Goal: Information Seeking & Learning: Learn about a topic

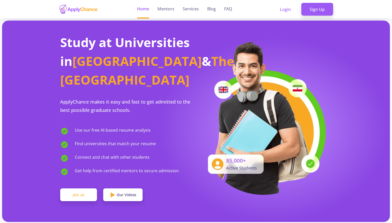
click at [85, 189] on link "Join us" at bounding box center [78, 195] width 37 height 13
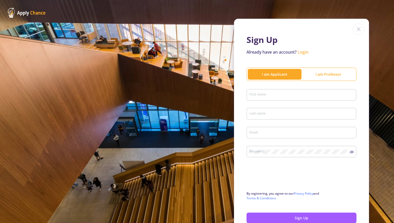
click at [266, 93] on input "First name" at bounding box center [302, 95] width 106 height 5
type input "Hammd"
type input "[PERSON_NAME]"
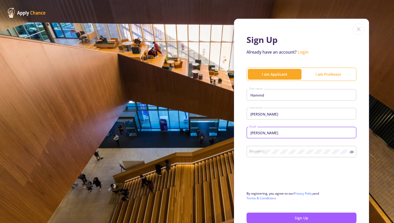
type input "[EMAIL_ADDRESS][DOMAIN_NAME]"
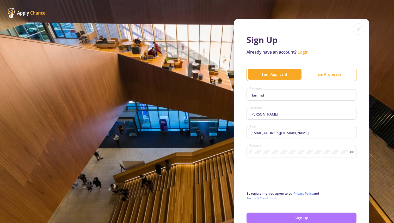
click at [281, 218] on button "Sign Up" at bounding box center [301, 218] width 110 height 11
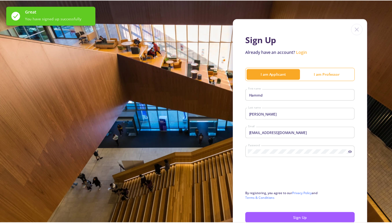
scroll to position [32, 0]
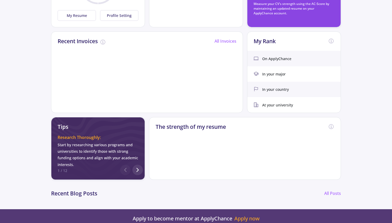
scroll to position [130, 0]
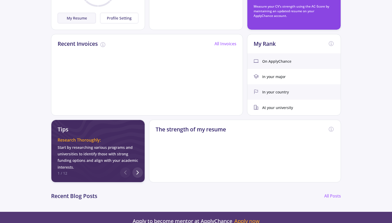
click at [89, 15] on button "My Resume" at bounding box center [77, 18] width 38 height 11
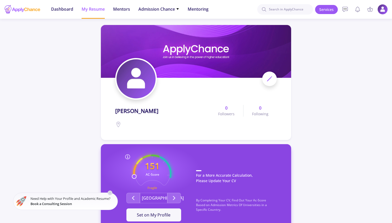
click at [143, 151] on div "151 AC-Score Fragile By Completing Your CV, Find Out Your Ac-Score Based on Adm…" at bounding box center [196, 188] width 190 height 88
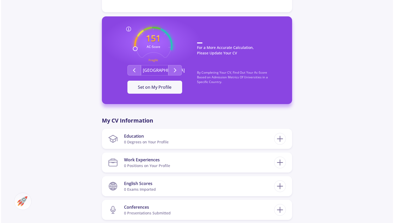
scroll to position [127, 0]
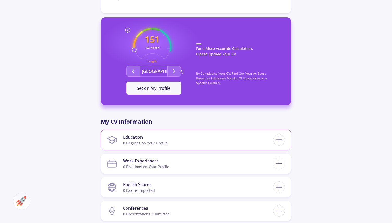
click at [171, 145] on section "Education 0 Degrees on Your Profile" at bounding box center [190, 140] width 166 height 16
click at [277, 139] on icon at bounding box center [279, 140] width 10 height 10
checkbox input "false"
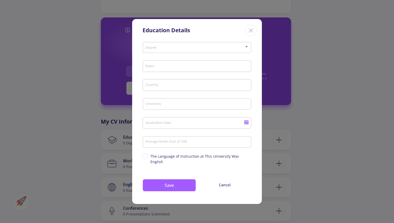
click at [174, 53] on div "Degree" at bounding box center [197, 46] width 104 height 13
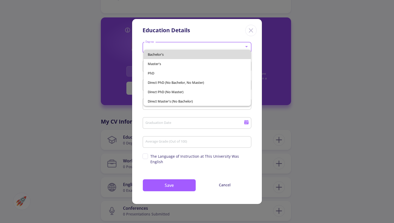
click at [176, 54] on span "Bachelor's" at bounding box center [197, 54] width 99 height 9
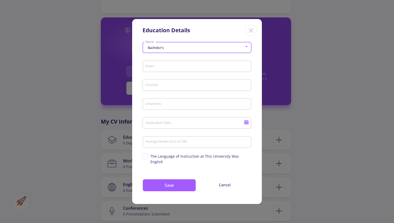
click at [176, 69] on input "Major" at bounding box center [197, 66] width 105 height 5
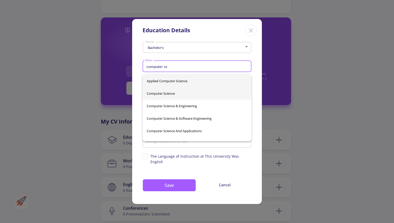
type input "computer sc"
click at [171, 90] on div "Applied Computer Science Computer Science Computer Science & Engineering Comput…" at bounding box center [196, 108] width 109 height 67
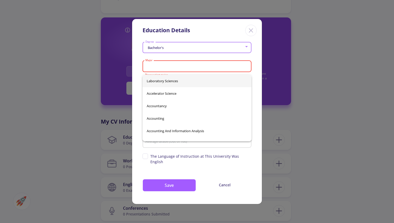
click at [182, 69] on input "Major" at bounding box center [197, 66] width 105 height 5
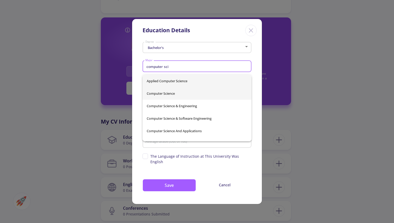
type input "computer sci"
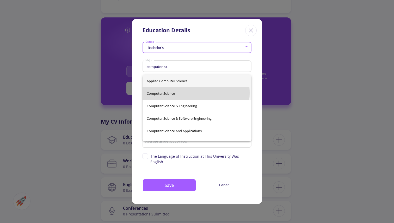
click at [178, 93] on div "Applied Computer Science Computer Science Computer Science & Engineering Comput…" at bounding box center [196, 108] width 109 height 67
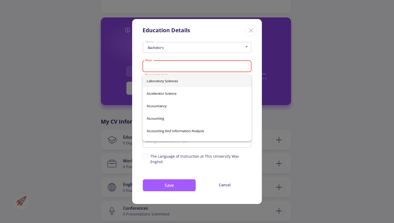
click at [175, 69] on input "Major" at bounding box center [197, 66] width 105 height 5
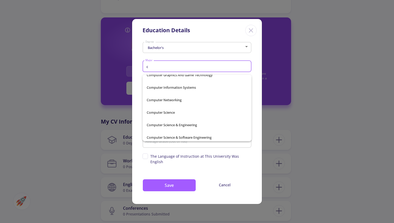
scroll to position [6458, 0]
click at [166, 113] on span "Computer Science" at bounding box center [197, 112] width 101 height 13
type input "Computer Science"
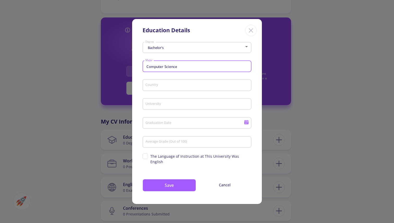
click at [163, 88] on input "Country" at bounding box center [197, 85] width 105 height 5
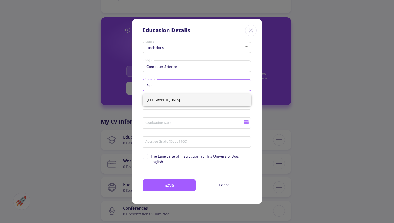
type input "Paki"
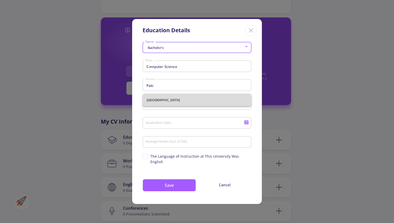
click at [152, 98] on div "[GEOGRAPHIC_DATA]" at bounding box center [196, 100] width 109 height 13
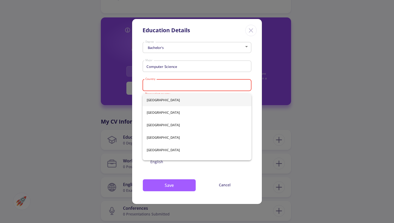
click at [156, 88] on input "Country" at bounding box center [197, 85] width 105 height 5
type input "p"
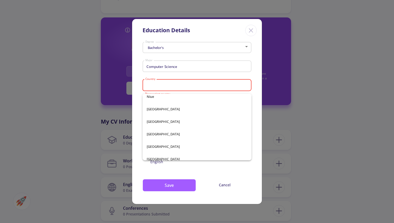
scroll to position [1744, 0]
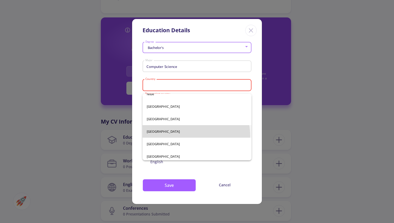
click at [177, 136] on span "[GEOGRAPHIC_DATA]" at bounding box center [197, 131] width 101 height 13
type input "[GEOGRAPHIC_DATA]"
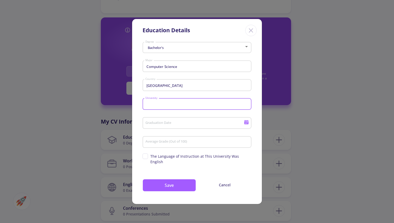
click at [165, 106] on input "University" at bounding box center [197, 104] width 105 height 5
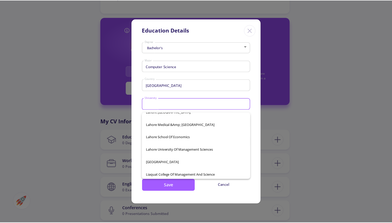
scroll to position [2063, 0]
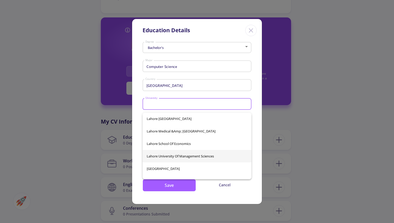
click at [200, 158] on span "Lahore University of Management Sciences" at bounding box center [197, 156] width 101 height 13
type input "Lahore University of Management Sciences"
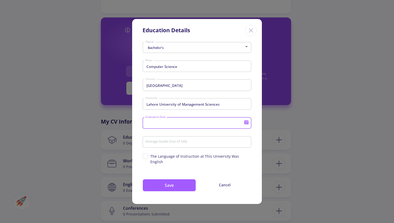
click at [181, 126] on input "Graduation Date" at bounding box center [195, 123] width 100 height 5
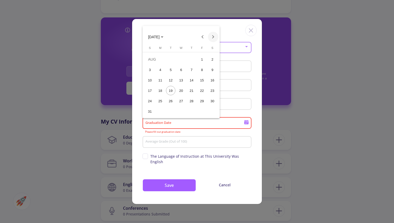
click at [214, 38] on button "Next month" at bounding box center [213, 37] width 10 height 10
click at [159, 35] on span "[DATE]" at bounding box center [153, 37] width 11 height 4
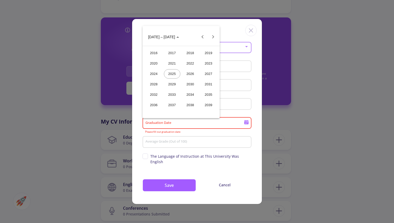
click at [191, 74] on div "2026" at bounding box center [190, 73] width 16 height 9
click at [190, 77] on div "[DATE]" at bounding box center [190, 73] width 16 height 9
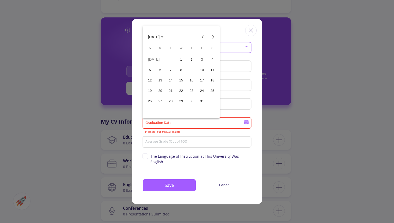
click at [210, 59] on div "4" at bounding box center [212, 59] width 9 height 9
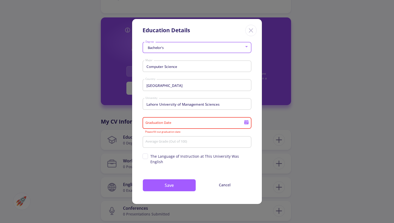
type input "[DATE]"
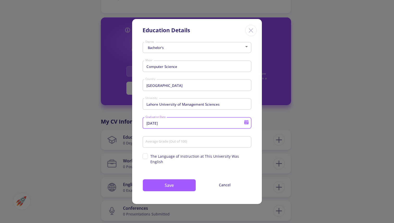
click at [181, 145] on input "Average Grade (Out of 100)" at bounding box center [197, 142] width 105 height 5
type input "85"
click at [166, 157] on span "The Language of Instruction at This University Was English" at bounding box center [200, 159] width 101 height 11
click at [146, 157] on input "The Language of Instruction at This University Was English" at bounding box center [143, 155] width 3 height 3
checkbox input "true"
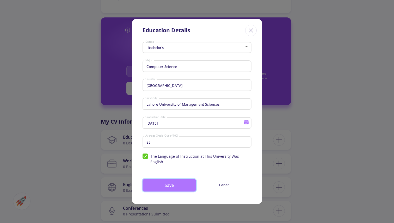
click at [170, 182] on button "Save" at bounding box center [168, 185] width 53 height 13
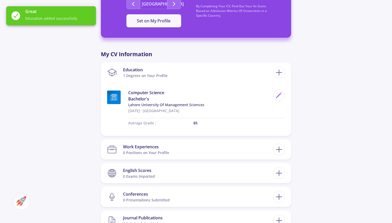
scroll to position [197, 0]
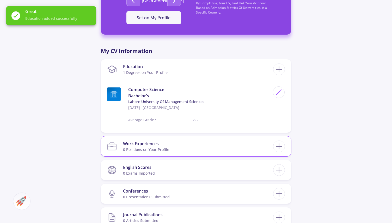
click at [175, 148] on section "Work Experiences 0 Positions on Your Profile" at bounding box center [190, 147] width 166 height 16
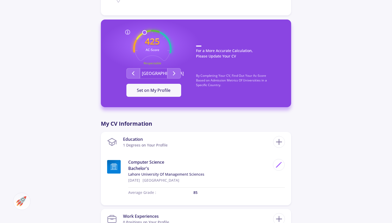
scroll to position [113, 0]
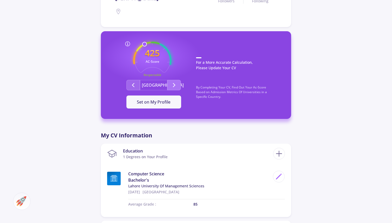
click at [179, 85] on button "Second group" at bounding box center [174, 85] width 14 height 10
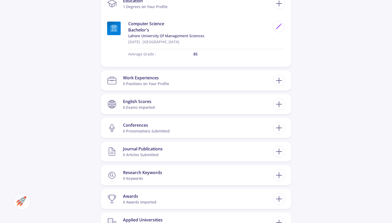
scroll to position [264, 0]
click at [179, 85] on section "Work Experiences 0 Positions on Your Profile" at bounding box center [190, 80] width 166 height 16
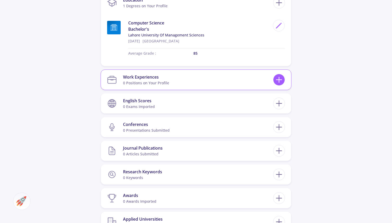
click at [282, 84] on icon at bounding box center [279, 80] width 10 height 10
checkbox input "false"
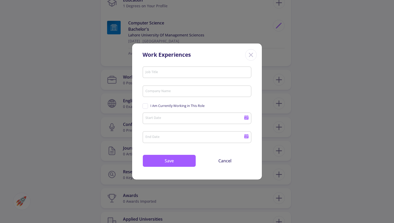
click at [209, 73] on input "Job Title" at bounding box center [197, 72] width 105 height 5
type input "Intern"
click at [183, 95] on div "Company Name" at bounding box center [197, 91] width 104 height 14
type input "OptimusFox"
click at [245, 116] on icon at bounding box center [246, 115] width 4 height 1
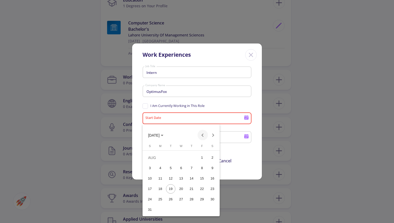
click at [202, 134] on button "Previous month" at bounding box center [202, 135] width 10 height 10
click at [199, 134] on button "Previous month" at bounding box center [202, 135] width 10 height 10
click at [205, 135] on button "Previous month" at bounding box center [202, 135] width 10 height 10
click at [213, 134] on button "Next month" at bounding box center [213, 135] width 10 height 10
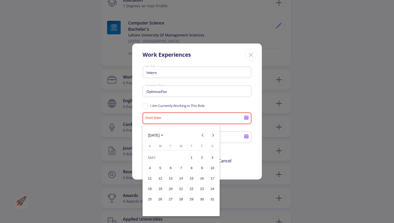
drag, startPoint x: 168, startPoint y: 177, endPoint x: 182, endPoint y: 181, distance: 14.7
click at [182, 181] on tr "11 12 13 14 15 16 17" at bounding box center [181, 178] width 73 height 10
click at [182, 181] on div "14" at bounding box center [180, 178] width 9 height 9
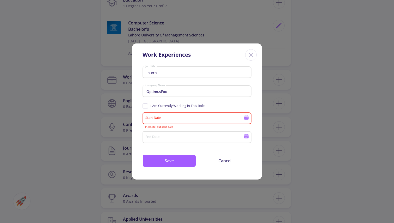
type input "[DATE]"
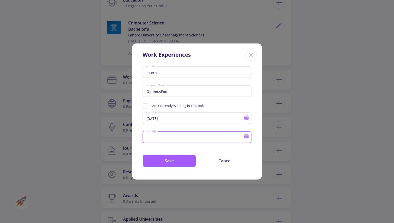
click at [220, 139] on input "End Date" at bounding box center [195, 137] width 100 height 5
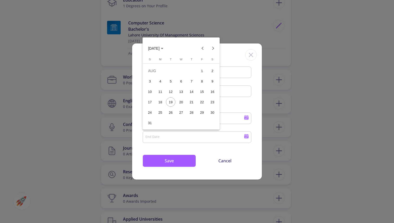
click at [202, 69] on div "1" at bounding box center [201, 70] width 9 height 9
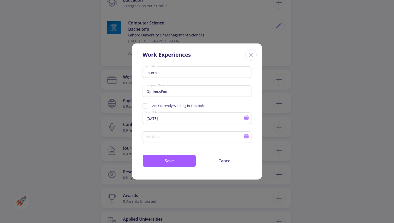
type input "[DATE]"
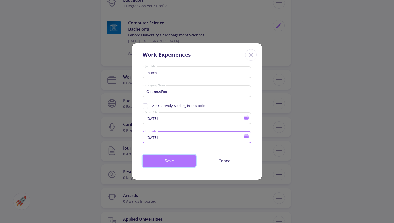
click at [173, 162] on button "Save" at bounding box center [168, 161] width 53 height 13
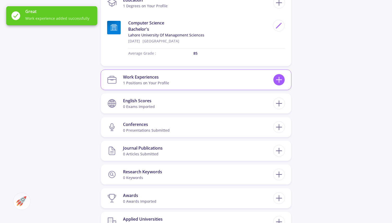
click at [279, 83] on icon at bounding box center [279, 80] width 10 height 10
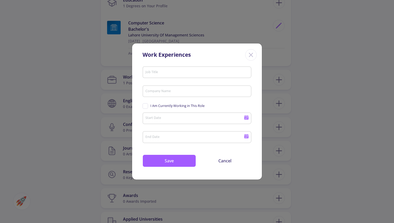
click at [195, 74] on input "Job Title" at bounding box center [197, 72] width 105 height 5
type input "Intern"
click at [165, 93] on input "Company Name" at bounding box center [197, 91] width 105 height 5
type input "OptimusFox"
click at [147, 105] on span "I Am Currently Working in This Role" at bounding box center [173, 105] width 62 height 5
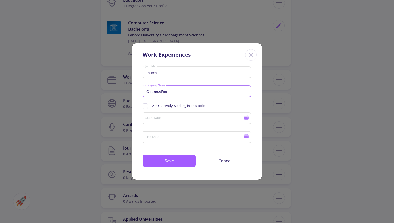
click at [146, 105] on input "I Am Currently Working in This Role" at bounding box center [143, 104] width 3 height 3
checkbox input "true"
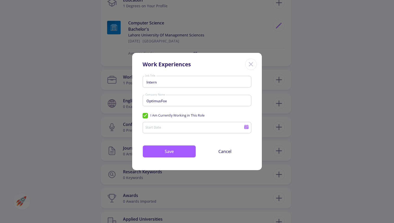
click at [152, 124] on div "Start Date" at bounding box center [194, 127] width 99 height 14
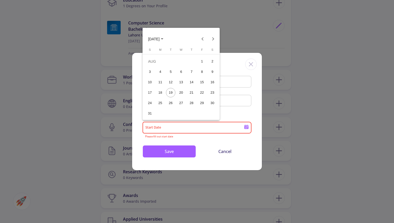
click at [163, 42] on button "[DATE]" at bounding box center [156, 39] width 24 height 10
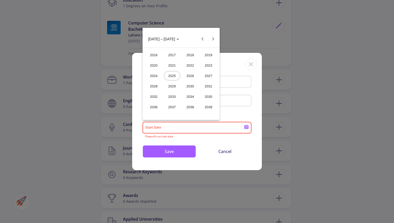
click at [155, 75] on div "2024" at bounding box center [154, 75] width 16 height 9
click at [157, 76] on div "MAY" at bounding box center [154, 75] width 16 height 9
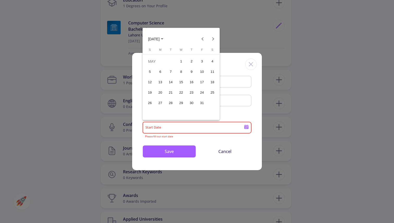
click at [192, 104] on div "30" at bounding box center [191, 102] width 9 height 9
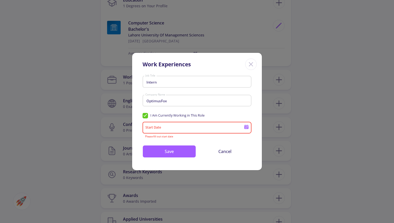
type input "[DATE]"
click at [158, 114] on span "I Am Currently Working in This Role" at bounding box center [177, 115] width 54 height 5
click at [146, 114] on input "I Am Currently Working in This Role" at bounding box center [143, 114] width 3 height 3
checkbox input "false"
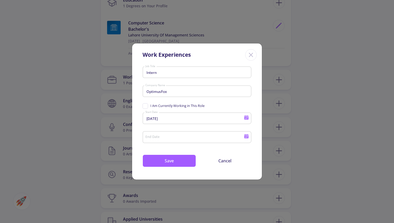
click at [154, 138] on input "End Date" at bounding box center [195, 137] width 100 height 5
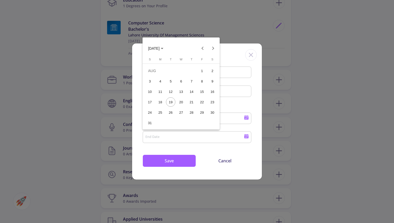
click at [159, 48] on span "[DATE]" at bounding box center [153, 48] width 11 height 4
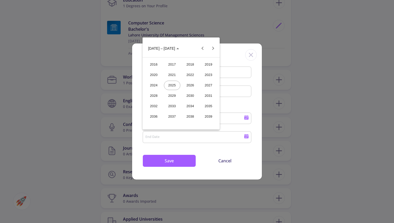
click at [153, 84] on div "2024" at bounding box center [154, 85] width 16 height 9
click at [209, 87] on div "AUG" at bounding box center [208, 85] width 16 height 9
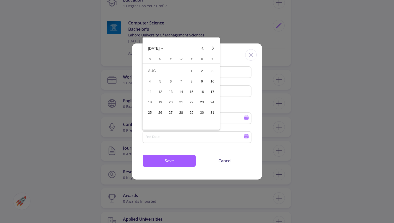
click at [204, 93] on div "16" at bounding box center [201, 91] width 9 height 9
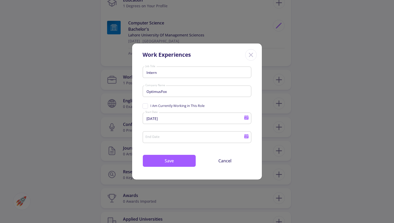
type input "[DATE]"
click at [174, 161] on button "Save" at bounding box center [168, 161] width 53 height 13
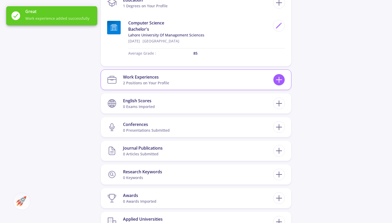
click at [279, 79] on line at bounding box center [279, 79] width 0 height 5
checkbox input "false"
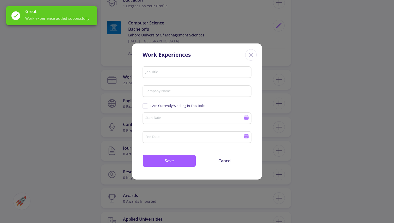
click at [183, 70] on input "Job Title" at bounding box center [197, 72] width 105 height 5
type input "intern"
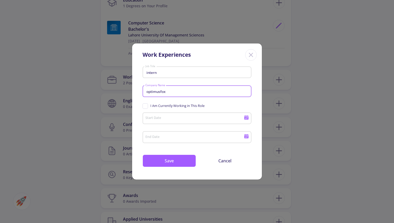
type input "optimusfox"
click at [158, 116] on input "Start Date" at bounding box center [195, 118] width 100 height 5
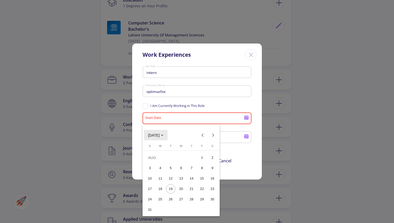
click at [159, 134] on span "[DATE]" at bounding box center [153, 135] width 11 height 4
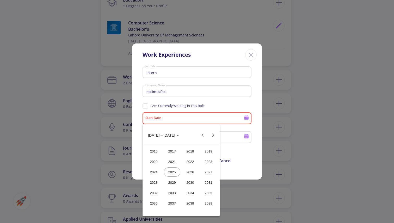
click at [209, 161] on div "2023" at bounding box center [208, 161] width 16 height 9
click at [171, 174] on div "JUN" at bounding box center [172, 171] width 16 height 9
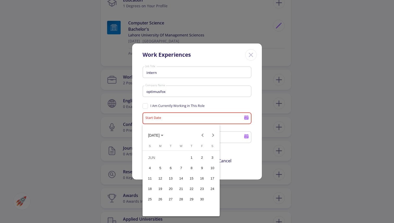
click at [193, 158] on div "1" at bounding box center [191, 157] width 9 height 9
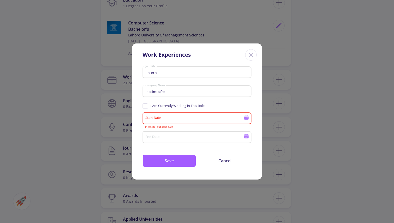
type input "[DATE]"
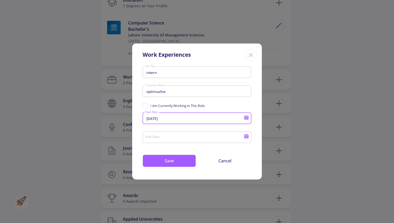
click at [248, 137] on icon at bounding box center [246, 137] width 4 height 3
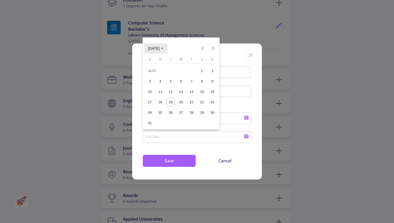
click at [159, 47] on span "[DATE]" at bounding box center [153, 48] width 11 height 4
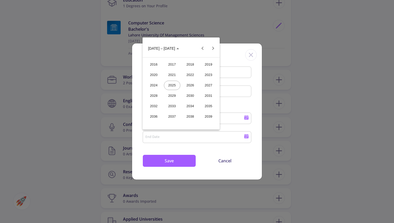
click at [207, 77] on div "2023" at bounding box center [208, 74] width 16 height 9
click at [212, 84] on div "AUG" at bounding box center [208, 85] width 16 height 9
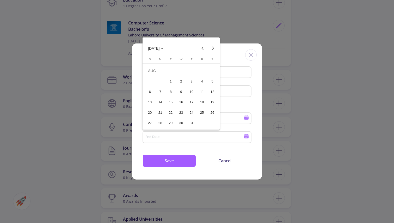
click at [190, 122] on div "31" at bounding box center [191, 122] width 9 height 9
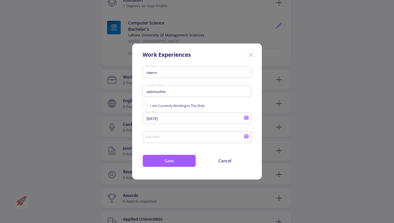
type input "[DATE]"
click at [181, 163] on button "Save" at bounding box center [168, 161] width 53 height 13
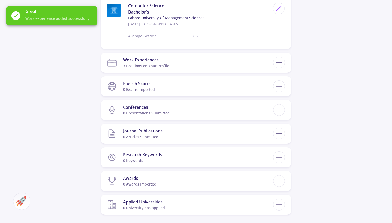
scroll to position [283, 0]
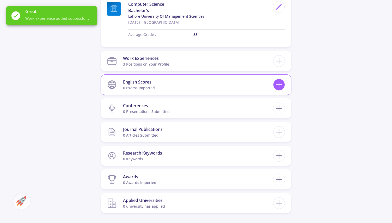
click at [280, 86] on icon at bounding box center [279, 85] width 10 height 10
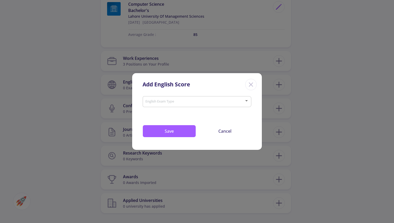
click at [203, 96] on div "English Exam Type" at bounding box center [197, 100] width 104 height 13
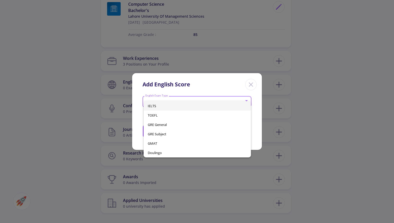
click at [187, 107] on span "IELTS" at bounding box center [197, 105] width 99 height 9
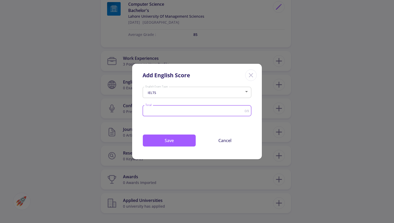
click at [175, 113] on input "Total" at bounding box center [194, 111] width 99 height 4
type input "8"
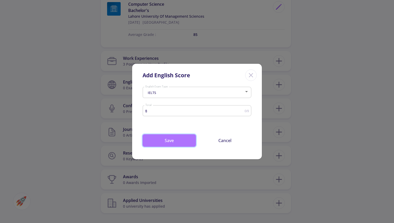
click at [162, 143] on button "Save" at bounding box center [168, 140] width 53 height 13
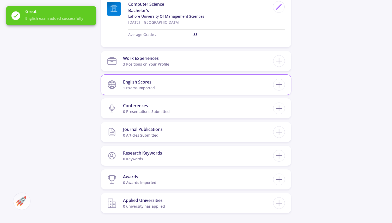
click at [250, 82] on section "English Scores 1 exams imported" at bounding box center [190, 85] width 166 height 16
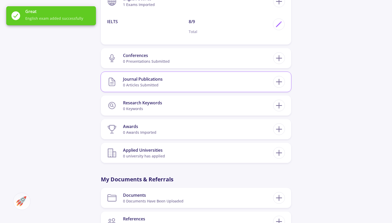
scroll to position [370, 0]
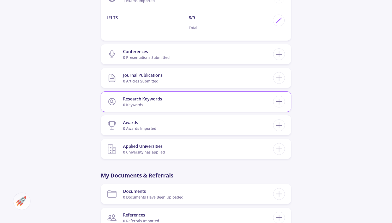
click at [165, 99] on section "Research Keywords 0 keywords" at bounding box center [190, 102] width 166 height 16
click at [281, 101] on icon at bounding box center [279, 102] width 10 height 10
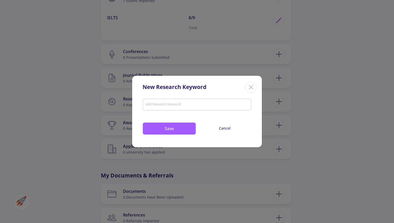
click at [208, 103] on div at bounding box center [197, 105] width 106 height 7
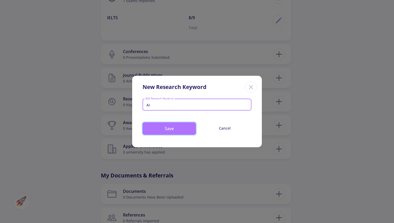
click at [157, 132] on button "Save" at bounding box center [168, 128] width 53 height 13
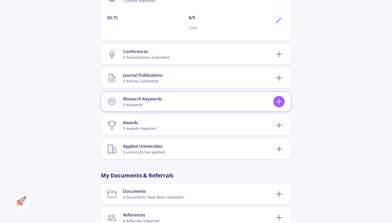
click at [280, 101] on icon at bounding box center [279, 102] width 10 height 10
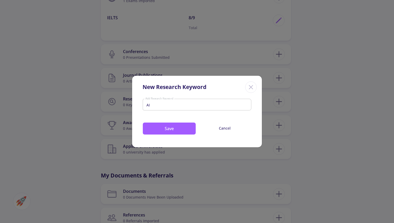
click at [192, 106] on input "AI" at bounding box center [197, 105] width 104 height 5
type input "AI Psychology"
click at [175, 128] on button "Save" at bounding box center [168, 128] width 53 height 13
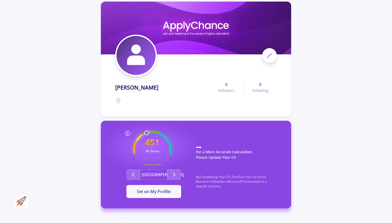
scroll to position [30, 0]
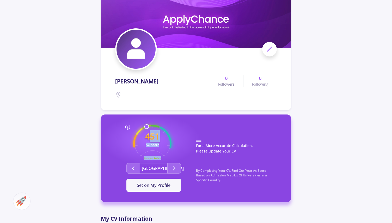
drag, startPoint x: 148, startPoint y: 129, endPoint x: 167, endPoint y: 134, distance: 20.2
click at [167, 134] on icon "451 AC-Score Respectable" at bounding box center [152, 144] width 38 height 38
click at [178, 169] on button "Second group" at bounding box center [174, 168] width 14 height 10
click at [173, 172] on button "Second group" at bounding box center [174, 168] width 14 height 10
click at [166, 187] on span "Set on My Profile" at bounding box center [154, 186] width 34 height 6
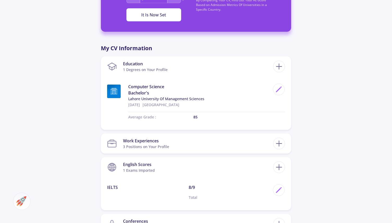
scroll to position [193, 0]
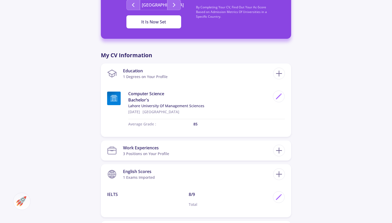
click at [162, 22] on div "It Is Now Set" at bounding box center [154, 22] width 38 height 6
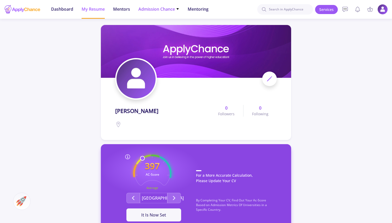
click at [149, 8] on span "Admission Chance" at bounding box center [158, 9] width 41 height 6
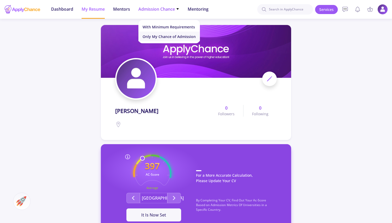
click at [157, 35] on link "Only My Chance of Admission" at bounding box center [168, 37] width 61 height 10
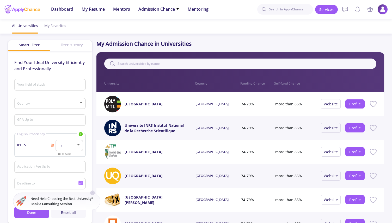
click at [44, 79] on div "Your field of study" at bounding box center [50, 84] width 66 height 14
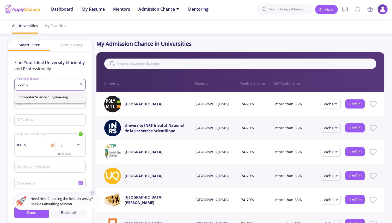
click at [45, 98] on span "Computer Science / Engineering" at bounding box center [49, 97] width 63 height 13
type input "Computer Science / Engineering"
click at [38, 105] on span at bounding box center [48, 104] width 60 height 4
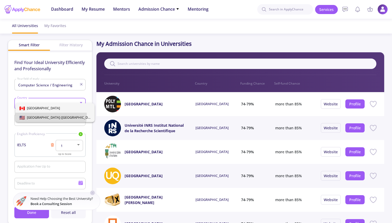
click at [41, 115] on span "[GEOGRAPHIC_DATA] ([GEOGRAPHIC_DATA])" at bounding box center [60, 117] width 71 height 5
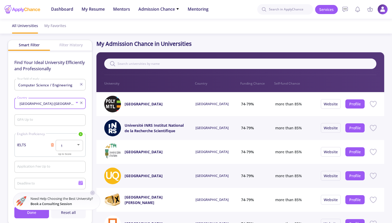
click at [41, 121] on input "GPA Up to" at bounding box center [51, 120] width 68 height 5
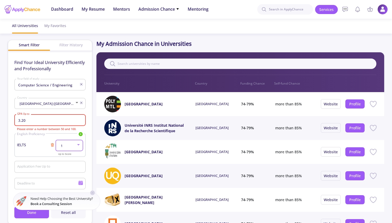
click at [66, 145] on div "1" at bounding box center [67, 146] width 18 height 4
click at [70, 189] on span "8" at bounding box center [70, 188] width 18 height 9
click at [54, 120] on input "3.20" at bounding box center [51, 120] width 68 height 5
type input "3"
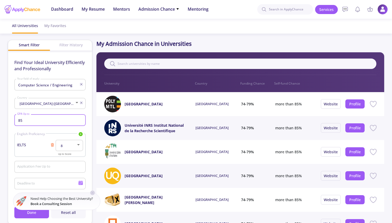
type input "85"
click at [9, 165] on div "Find Your Ideal University Efficiently and Professionally Computer Science / En…" at bounding box center [50, 138] width 84 height 174
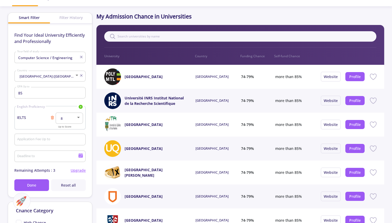
scroll to position [29, 0]
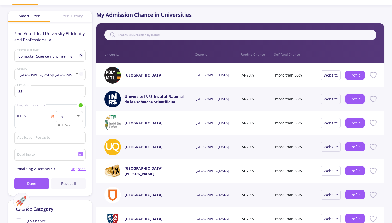
click at [40, 137] on input "Application Fee Up to" at bounding box center [51, 138] width 68 height 5
click at [35, 158] on input "Deadline to" at bounding box center [48, 155] width 63 height 5
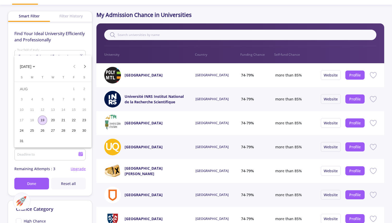
click at [68, 170] on div at bounding box center [196, 111] width 392 height 223
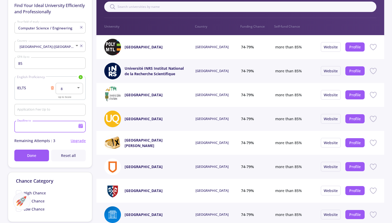
scroll to position [59, 0]
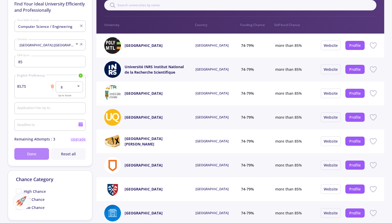
click at [34, 154] on span "Done" at bounding box center [31, 153] width 9 height 5
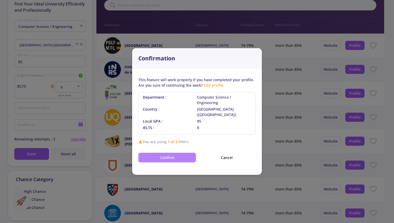
click at [187, 154] on button "Confirm" at bounding box center [167, 158] width 58 height 10
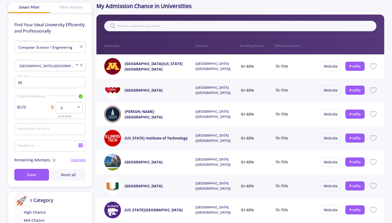
scroll to position [40, 0]
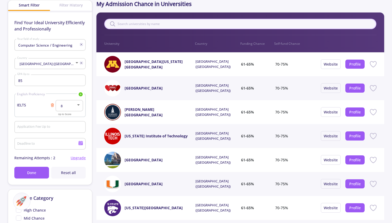
click at [230, 24] on input "text" at bounding box center [240, 24] width 272 height 10
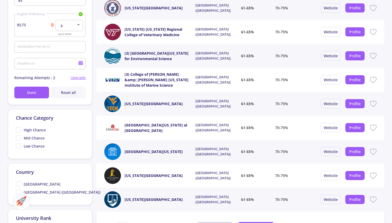
scroll to position [122, 0]
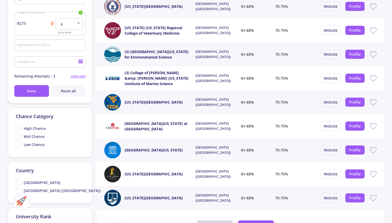
type input "vir"
